Goal: Task Accomplishment & Management: Use online tool/utility

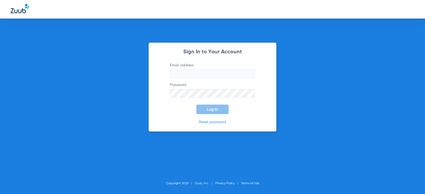
click at [198, 75] on input "Email address" at bounding box center [212, 73] width 85 height 9
type input "b"
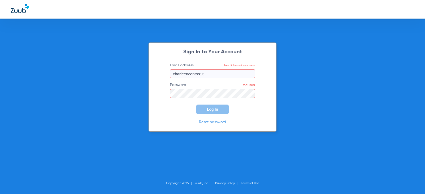
click at [204, 75] on input "charleencontos13" at bounding box center [212, 73] width 85 height 9
click at [228, 74] on input "[EMAIL_ADDRESS][DOMAIN_NAME]" at bounding box center [212, 73] width 85 height 9
type input "[EMAIL_ADDRESS][DOMAIN_NAME]"
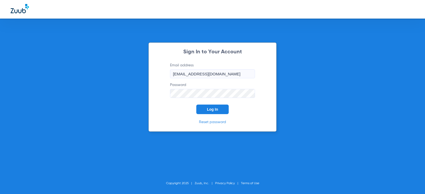
click at [166, 93] on form "Email address [EMAIL_ADDRESS][DOMAIN_NAME] Password Log In" at bounding box center [212, 89] width 101 height 52
click at [196, 105] on button "Log In" at bounding box center [212, 110] width 32 height 10
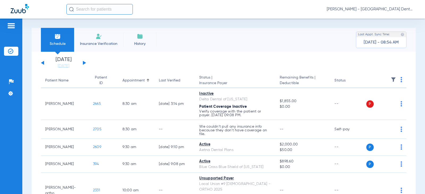
click at [84, 63] on button at bounding box center [84, 63] width 3 height 4
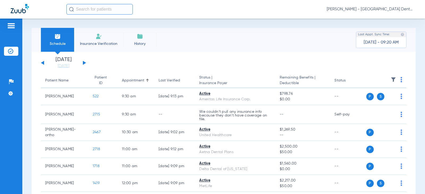
scroll to position [27, 0]
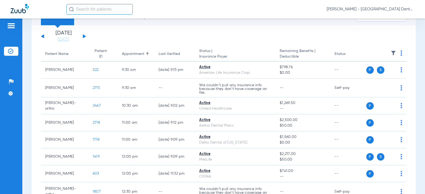
click at [84, 36] on button at bounding box center [84, 36] width 3 height 4
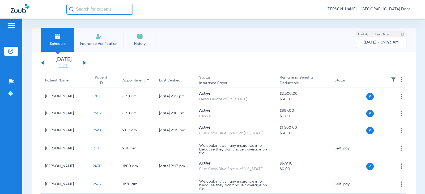
click at [85, 63] on button at bounding box center [84, 63] width 3 height 4
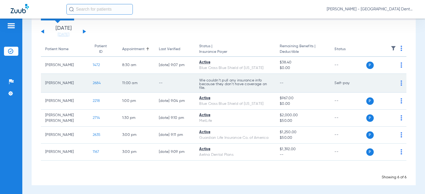
scroll to position [32, 0]
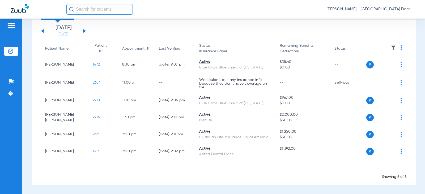
click at [84, 31] on button at bounding box center [84, 31] width 3 height 4
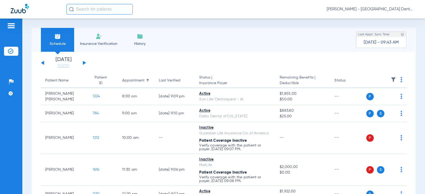
click at [84, 31] on li "Insurance Verification" at bounding box center [98, 40] width 49 height 24
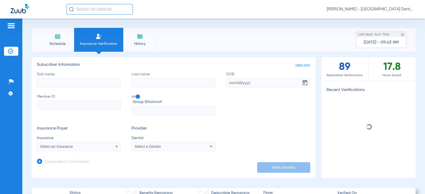
click at [55, 38] on img at bounding box center [57, 36] width 6 height 6
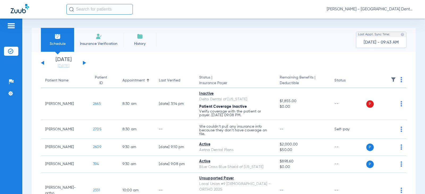
click at [85, 64] on div "[DATE] [DATE] [DATE] [DATE] [DATE] [DATE] [DATE] [DATE] [DATE] [DATE] [DATE] [D…" at bounding box center [63, 63] width 45 height 12
click at [84, 63] on button at bounding box center [84, 63] width 3 height 4
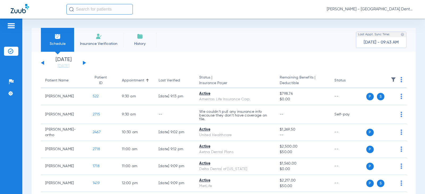
click at [84, 63] on button at bounding box center [84, 63] width 3 height 4
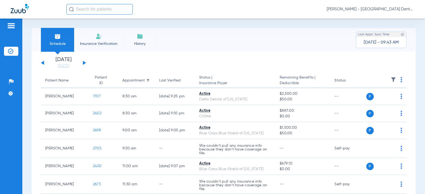
click at [84, 63] on button at bounding box center [84, 63] width 3 height 4
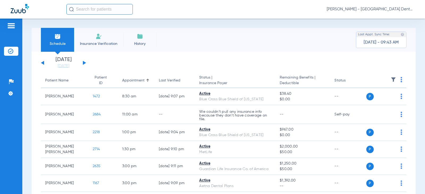
click at [84, 63] on button at bounding box center [84, 63] width 3 height 4
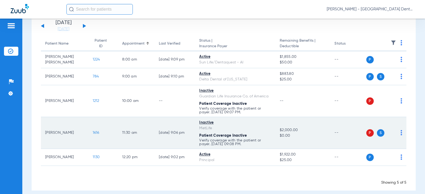
scroll to position [43, 0]
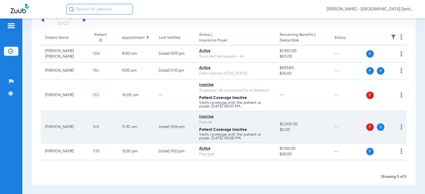
click at [366, 128] on span "P" at bounding box center [369, 126] width 7 height 7
click at [400, 127] on img at bounding box center [401, 126] width 2 height 5
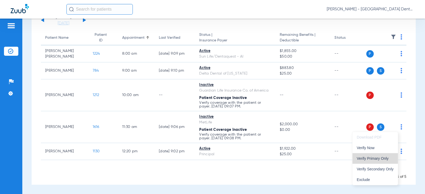
click at [376, 159] on span "Verify Primary Only" at bounding box center [375, 159] width 37 height 4
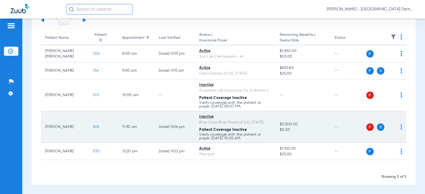
click at [366, 126] on span "P" at bounding box center [369, 126] width 7 height 7
click at [400, 125] on img at bounding box center [401, 126] width 2 height 5
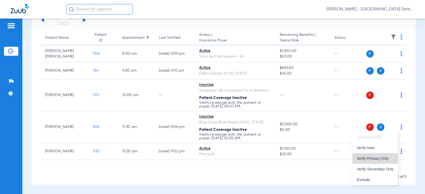
click at [379, 158] on span "Verify Primary Only" at bounding box center [375, 159] width 37 height 4
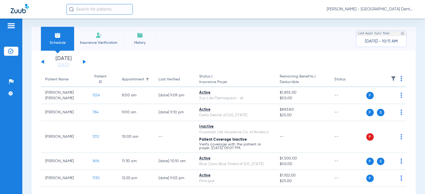
scroll to position [0, 0]
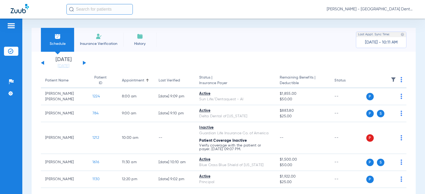
click at [98, 37] on img at bounding box center [99, 36] width 6 height 6
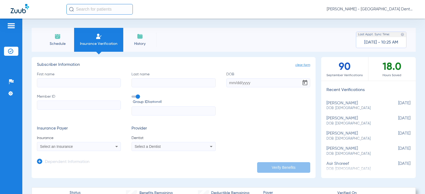
click at [46, 82] on input "First name" at bounding box center [79, 82] width 84 height 9
click at [51, 83] on input "First name Required" at bounding box center [79, 82] width 84 height 9
type input "mario"
type input "ferreti"
click at [228, 83] on input "DOB" at bounding box center [268, 82] width 84 height 9
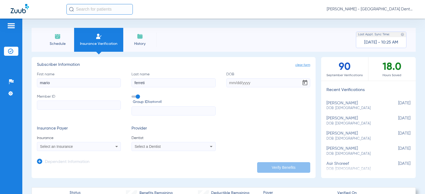
type input "1"
type input "[DATE]"
click at [40, 106] on input "Member ID" at bounding box center [79, 105] width 84 height 9
type input "322784171"
click at [92, 149] on div "Select an Insurance" at bounding box center [78, 146] width 83 height 6
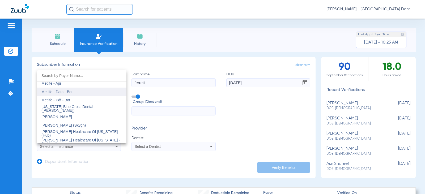
scroll to position [2602, 0]
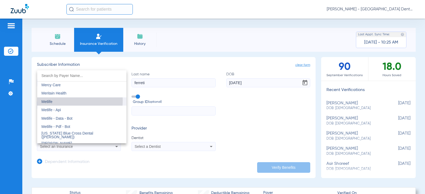
click at [57, 101] on mat-option "Metlife" at bounding box center [81, 101] width 89 height 8
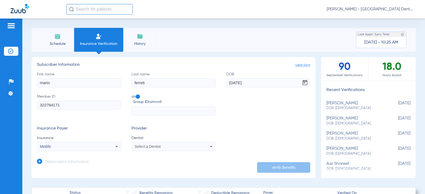
click at [209, 147] on icon at bounding box center [211, 146] width 6 height 6
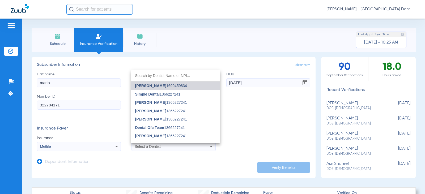
click at [176, 87] on span "[PERSON_NAME] 1699459834" at bounding box center [161, 86] width 52 height 4
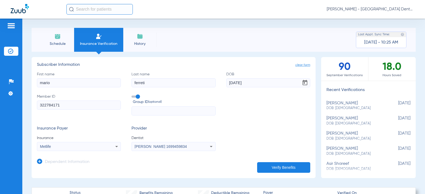
click at [284, 170] on button "Verify Benefits" at bounding box center [283, 167] width 53 height 11
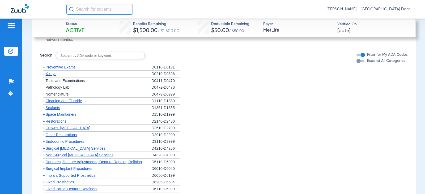
scroll to position [703, 0]
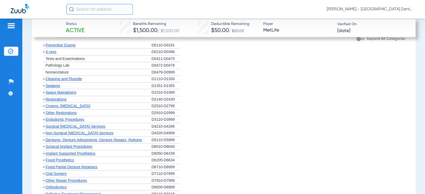
click at [44, 100] on span "+" at bounding box center [44, 99] width 2 height 4
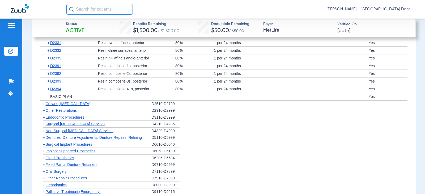
scroll to position [809, 0]
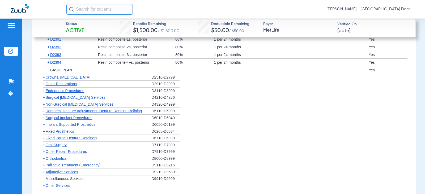
click at [57, 158] on span "Orthodontics" at bounding box center [56, 158] width 21 height 4
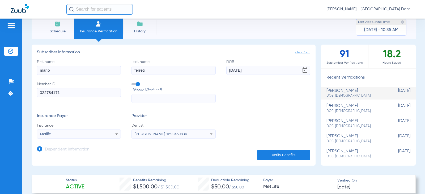
scroll to position [0, 0]
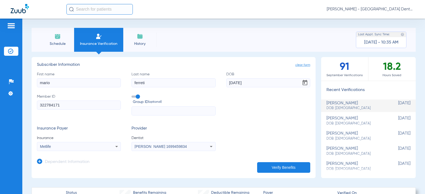
click at [58, 38] on img at bounding box center [57, 36] width 6 height 6
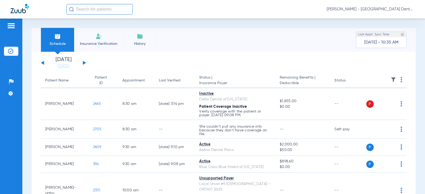
click at [85, 65] on div "[DATE] [DATE] [DATE] [DATE] [DATE] [DATE] [DATE] [DATE] [DATE] [DATE] [DATE] [D…" at bounding box center [63, 63] width 45 height 12
click at [84, 62] on div "[DATE] [DATE] [DATE] [DATE] [DATE] [DATE] [DATE] [DATE] [DATE] [DATE] [DATE] [D…" at bounding box center [63, 63] width 45 height 12
click at [84, 63] on button at bounding box center [84, 63] width 3 height 4
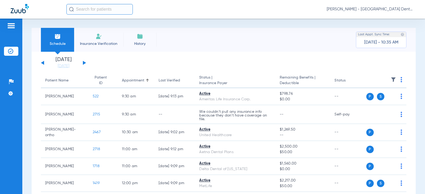
click at [84, 63] on button at bounding box center [84, 63] width 3 height 4
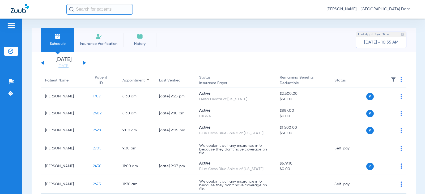
click at [84, 63] on button at bounding box center [84, 63] width 3 height 4
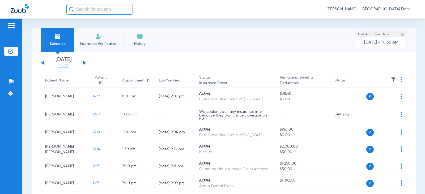
click at [84, 63] on button at bounding box center [84, 63] width 3 height 4
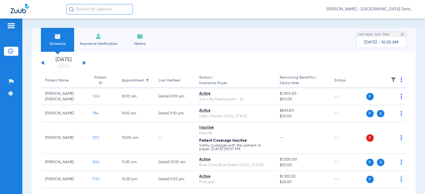
scroll to position [28, 0]
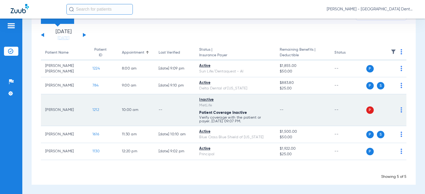
click at [400, 109] on img at bounding box center [401, 109] width 2 height 5
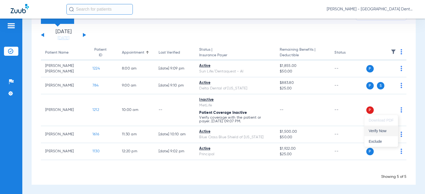
click at [380, 130] on span "Verify Now" at bounding box center [381, 131] width 25 height 4
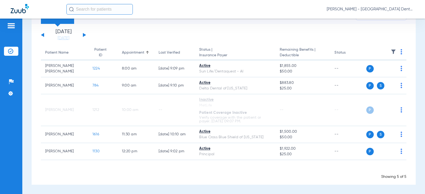
scroll to position [13, 0]
